Goal: Information Seeking & Learning: Check status

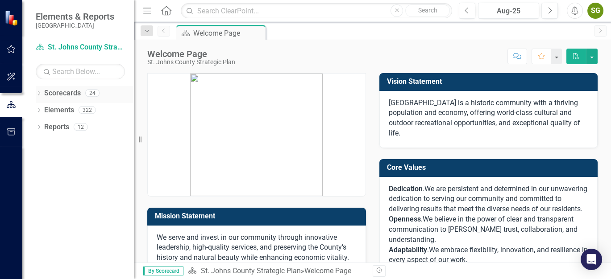
click at [37, 91] on div "Dropdown" at bounding box center [39, 95] width 6 height 8
click at [44, 112] on icon "Dropdown" at bounding box center [43, 109] width 7 height 5
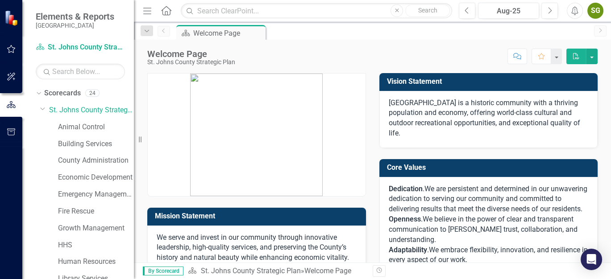
drag, startPoint x: 87, startPoint y: 257, endPoint x: 177, endPoint y: 279, distance: 92.9
click at [87, 257] on div "Human Resources" at bounding box center [96, 262] width 76 height 15
drag, startPoint x: 92, startPoint y: 262, endPoint x: 172, endPoint y: 279, distance: 82.0
click at [92, 262] on link "Human Resources" at bounding box center [96, 262] width 76 height 10
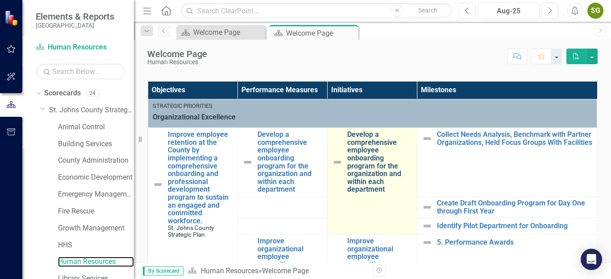
scroll to position [198, 0]
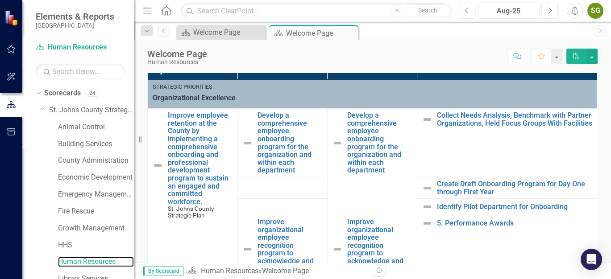
click at [139, 139] on div "Resize" at bounding box center [137, 139] width 7 height 279
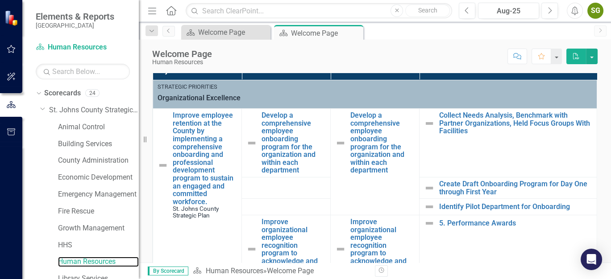
click at [139, 139] on div "Resize" at bounding box center [142, 139] width 7 height 279
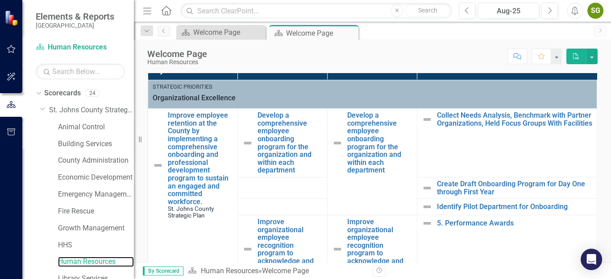
drag, startPoint x: 139, startPoint y: 139, endPoint x: 0, endPoint y: 130, distance: 139.1
click at [0, 130] on html "Elements & Reports [GEOGRAPHIC_DATA] Scorecard Human Resources Search Dropdown …" at bounding box center [305, 139] width 611 height 279
click at [290, 49] on div "Score: N/A Aug-25 Completed Comment Favorite PDF" at bounding box center [405, 56] width 386 height 15
click at [139, 140] on icon "Resize" at bounding box center [141, 139] width 9 height 7
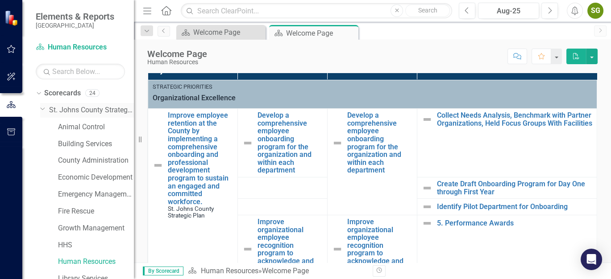
click at [41, 107] on icon "Dropdown" at bounding box center [42, 108] width 5 height 7
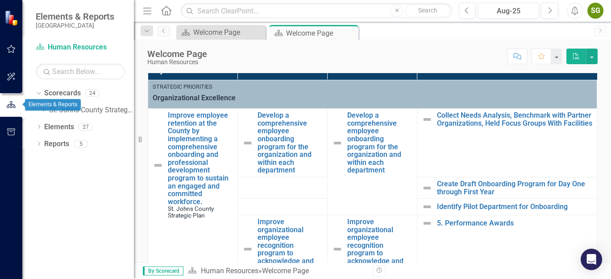
click at [11, 104] on icon "button" at bounding box center [11, 105] width 10 height 8
click at [139, 59] on div "Resize" at bounding box center [137, 139] width 7 height 279
drag, startPoint x: 137, startPoint y: 60, endPoint x: 387, endPoint y: 56, distance: 249.9
click at [387, 56] on div "Score: N/A Aug-25 Completed Comment Favorite PDF" at bounding box center [405, 56] width 386 height 15
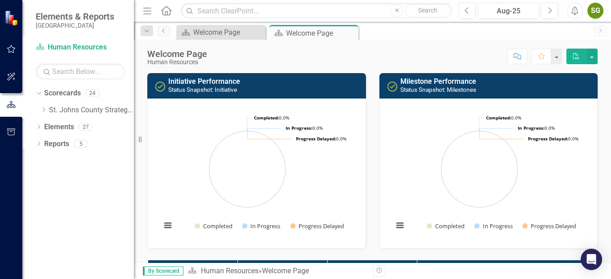
click at [579, 16] on button "Alerts" at bounding box center [575, 11] width 16 height 16
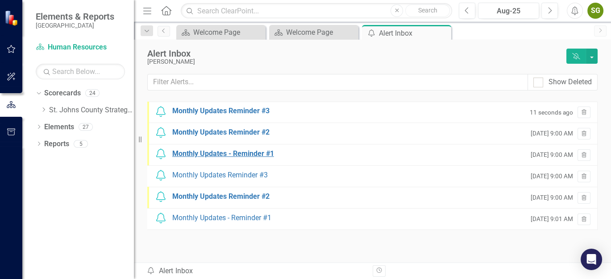
click at [242, 153] on div "Monthly Updates - Reminder #1" at bounding box center [223, 154] width 102 height 10
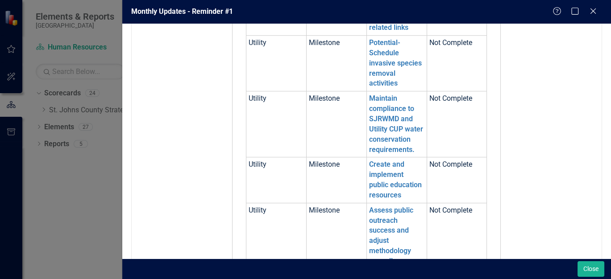
scroll to position [743, 0]
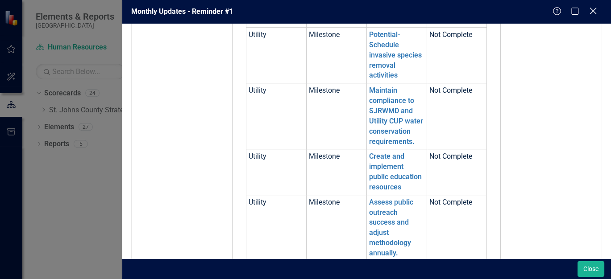
click at [594, 9] on icon "Close" at bounding box center [592, 11] width 11 height 8
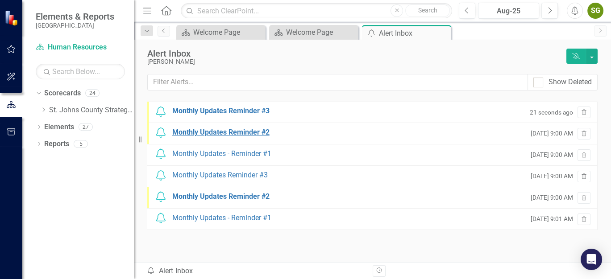
click at [240, 136] on div "Monthly Updates Reminder #2" at bounding box center [220, 133] width 97 height 10
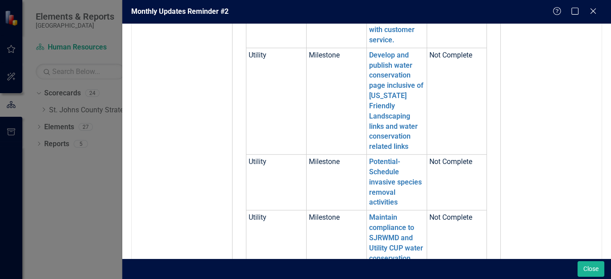
scroll to position [644, 0]
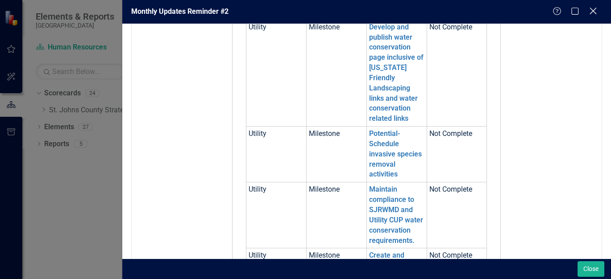
click at [594, 11] on icon "Close" at bounding box center [592, 11] width 11 height 8
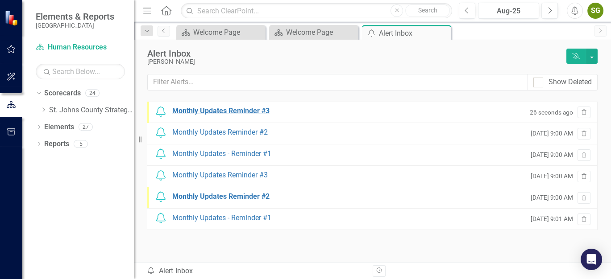
click at [213, 112] on div "Monthly Updates Reminder #3" at bounding box center [220, 111] width 97 height 10
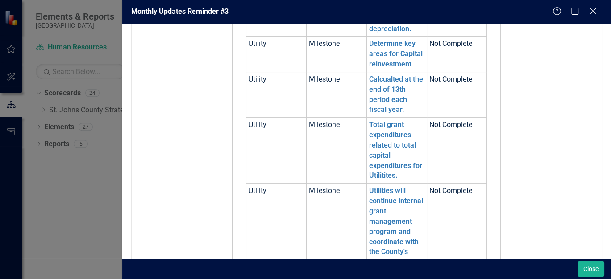
scroll to position [595, 0]
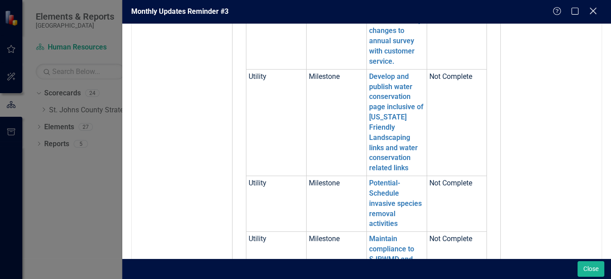
click at [590, 11] on icon "Close" at bounding box center [592, 11] width 11 height 8
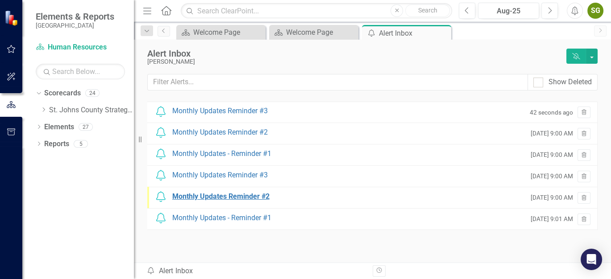
click at [237, 197] on div "Monthly Updates Reminder #2" at bounding box center [220, 197] width 97 height 10
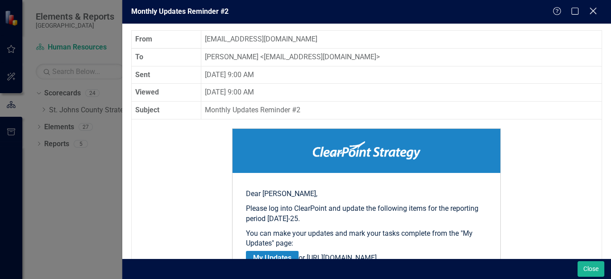
click at [597, 9] on icon "Close" at bounding box center [592, 11] width 11 height 8
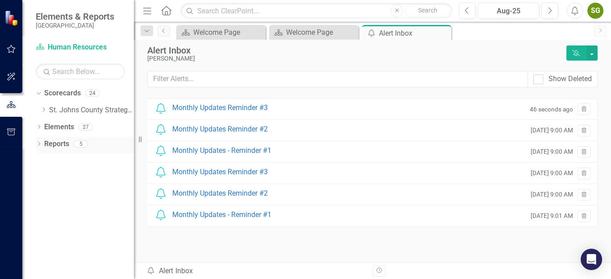
scroll to position [0, 0]
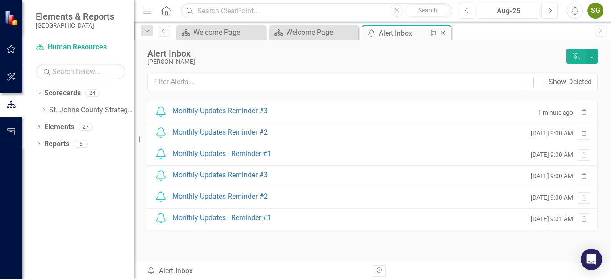
click at [442, 34] on icon "Close" at bounding box center [442, 32] width 9 height 7
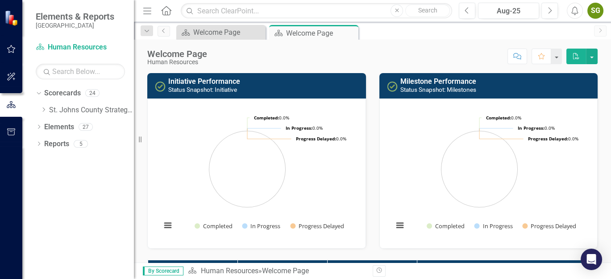
scroll to position [198, 0]
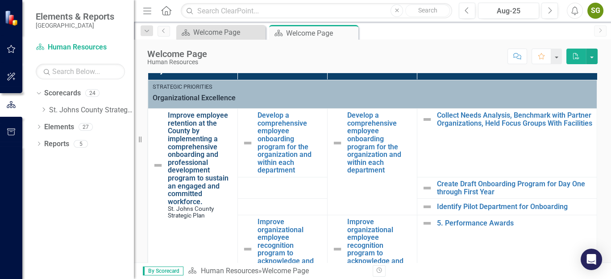
click at [191, 139] on link "Improve employee retention at the County by implementing a comprehensive onboar…" at bounding box center [200, 159] width 65 height 94
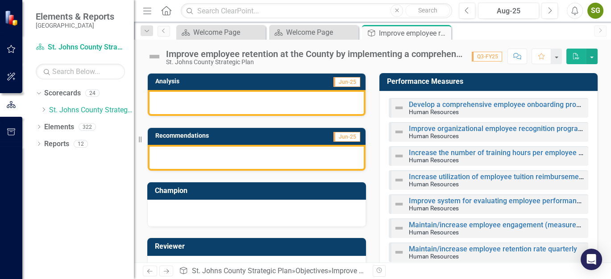
click at [249, 105] on div at bounding box center [257, 103] width 218 height 26
click at [249, 112] on div at bounding box center [257, 103] width 218 height 26
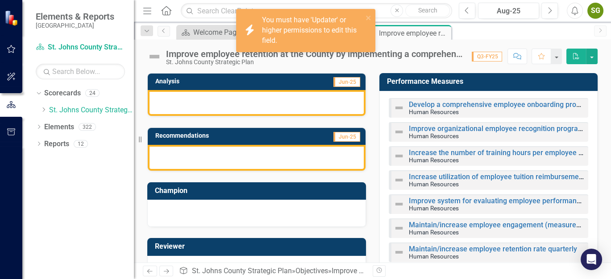
click at [246, 147] on div at bounding box center [257, 158] width 218 height 26
click at [369, 16] on icon "close" at bounding box center [368, 17] width 6 height 7
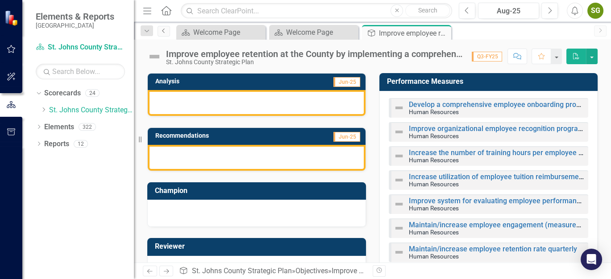
click at [165, 32] on icon "Previous" at bounding box center [163, 30] width 7 height 5
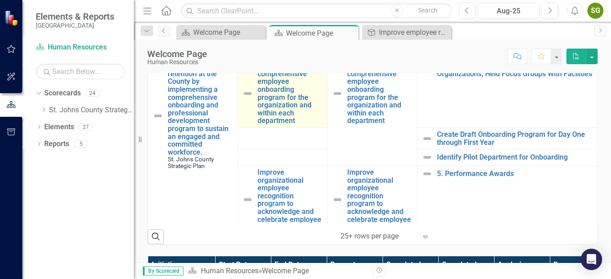
scroll to position [198, 0]
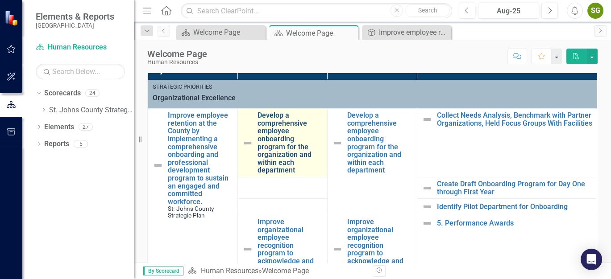
click at [283, 144] on link "Develop a comprehensive employee onboarding program for the organization and wi…" at bounding box center [289, 143] width 65 height 63
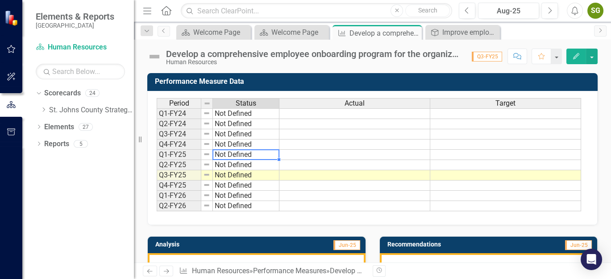
scroll to position [149, 0]
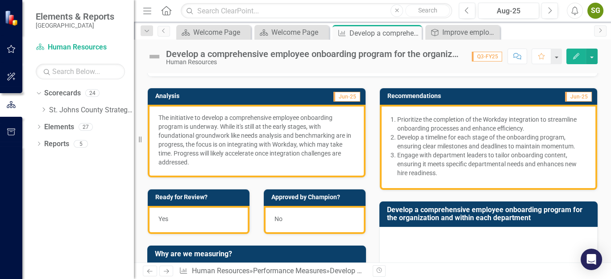
click at [236, 143] on p "The initiative to develop a comprehensive employee onboarding program is underw…" at bounding box center [256, 140] width 196 height 54
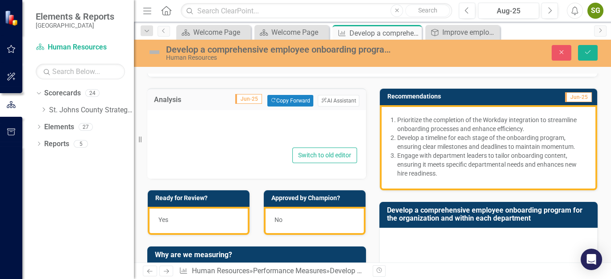
type textarea "<p>The initiative to develop a comprehensive employee onboarding program is und…"
click at [195, 224] on div "Yes" at bounding box center [199, 221] width 102 height 28
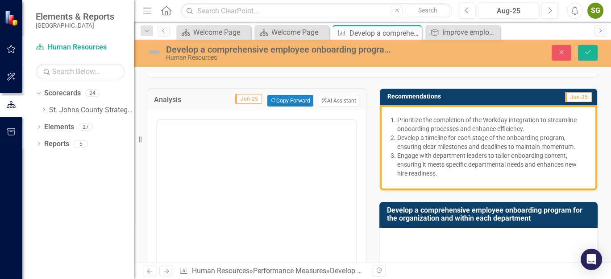
click at [486, 145] on p "Develop a timeline for each stage of the onboarding program, ensuring clear mil…" at bounding box center [492, 142] width 190 height 18
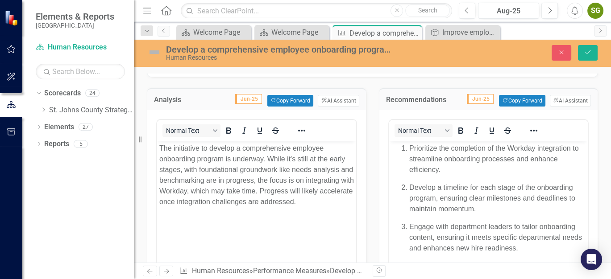
scroll to position [0, 0]
click at [474, 175] on p "Prioritize the completion of the Workday integration to streamline onboarding p…" at bounding box center [497, 159] width 177 height 32
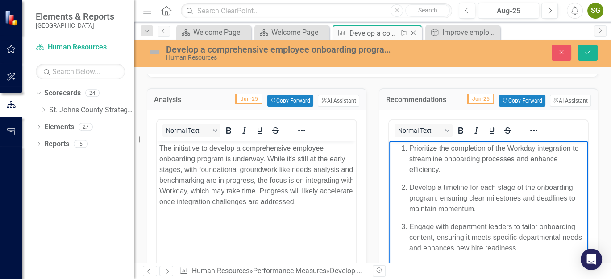
click at [412, 30] on icon "Close" at bounding box center [413, 32] width 9 height 7
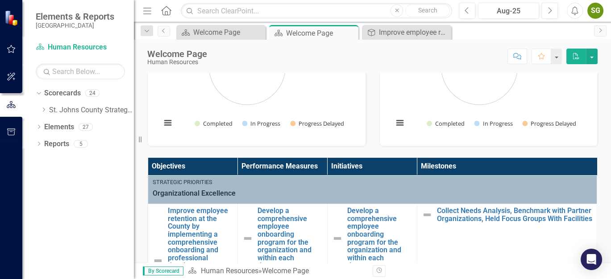
scroll to position [99, 0]
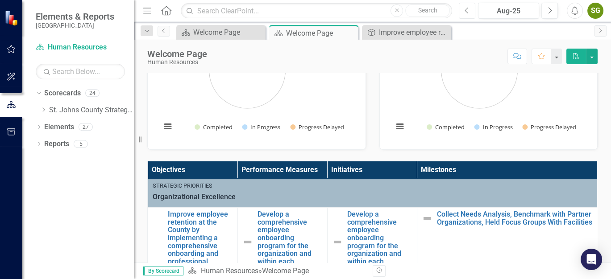
click at [465, 6] on button "Previous" at bounding box center [467, 11] width 17 height 16
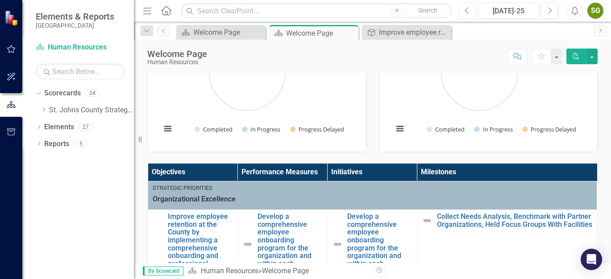
scroll to position [149, 0]
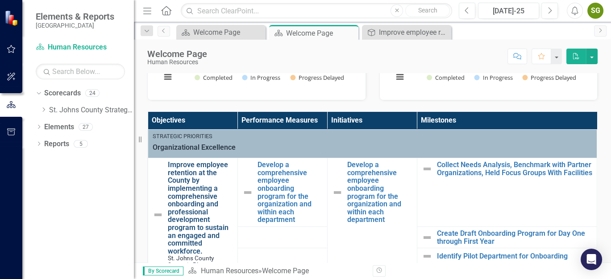
click at [187, 195] on link "Improve employee retention at the County by implementing a comprehensive onboar…" at bounding box center [200, 208] width 65 height 94
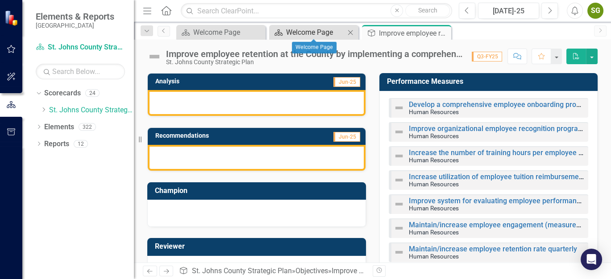
click at [312, 31] on div "Welcome Page" at bounding box center [315, 32] width 59 height 11
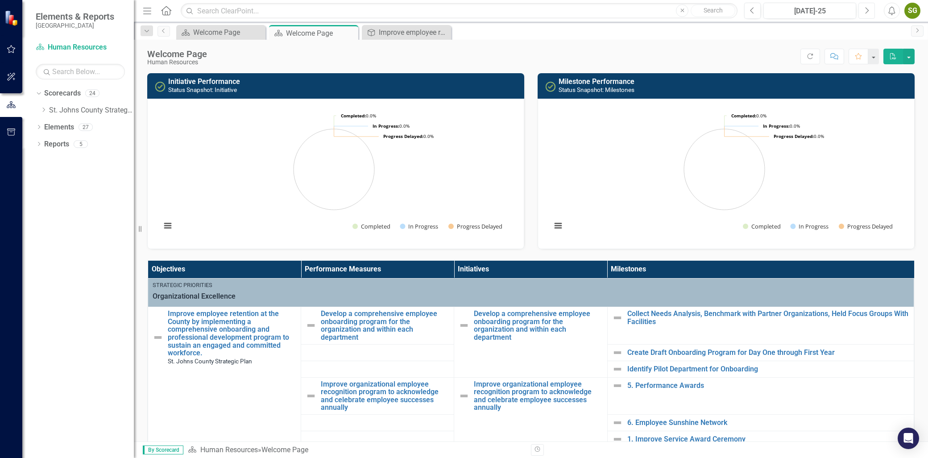
click at [610, 13] on icon "Next" at bounding box center [866, 11] width 5 height 8
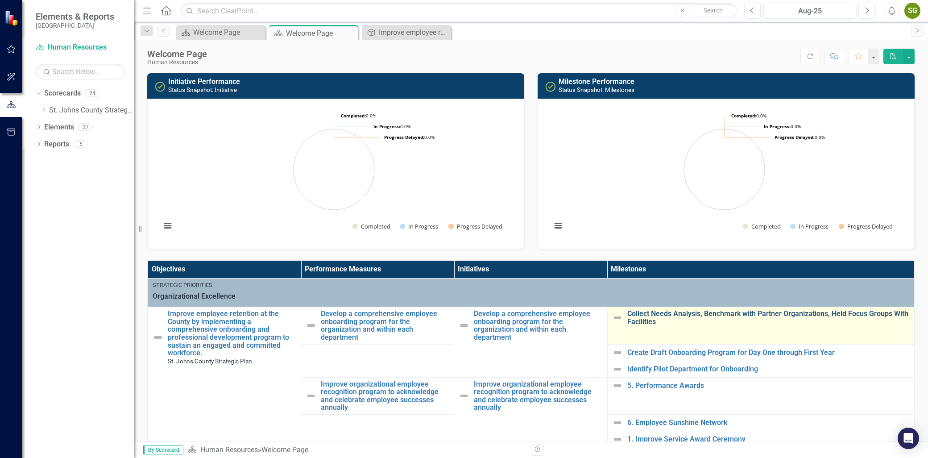
click at [610, 279] on link "Collect Needs Analysis, Benchmark with Partner Organizations, Held Focus Groups…" at bounding box center [768, 318] width 282 height 16
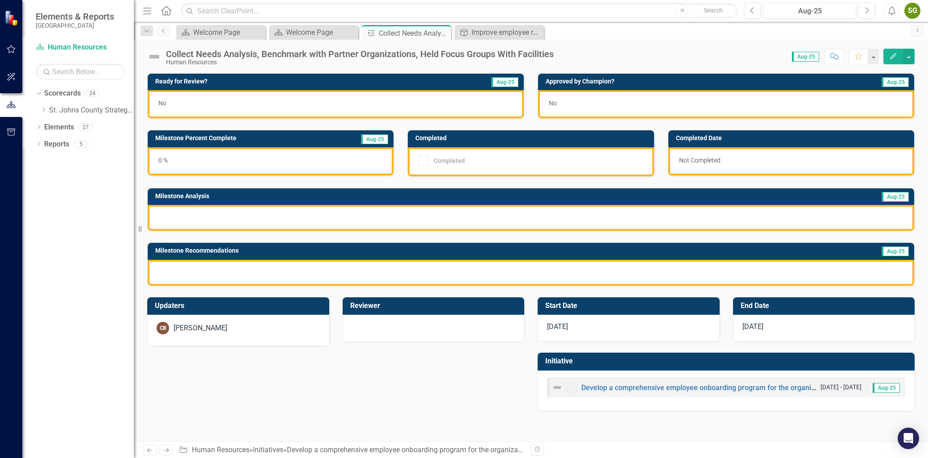
click at [399, 106] on div "No" at bounding box center [336, 104] width 376 height 28
click at [295, 163] on div "0 %" at bounding box center [271, 161] width 246 height 28
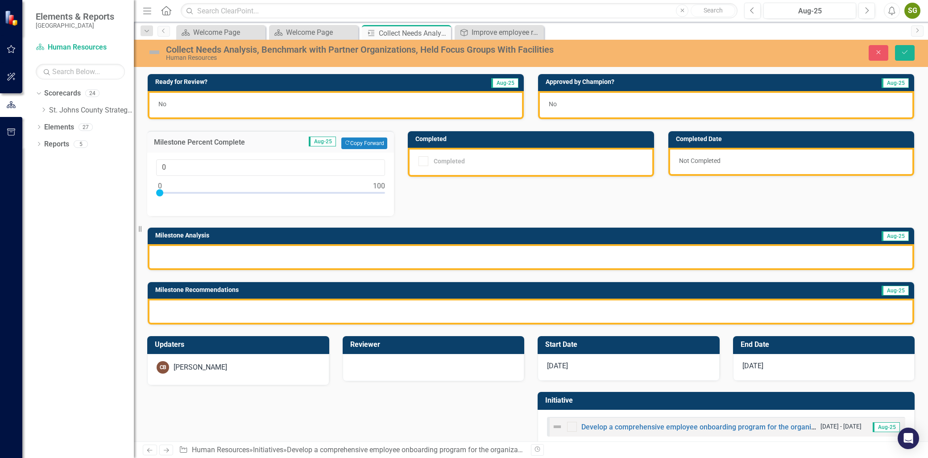
click at [426, 184] on div "Ready for Review? Aug-25 No Approved by Champion? Aug-25 No Milestone Percent C…" at bounding box center [531, 193] width 781 height 262
